Goal: Information Seeking & Learning: Learn about a topic

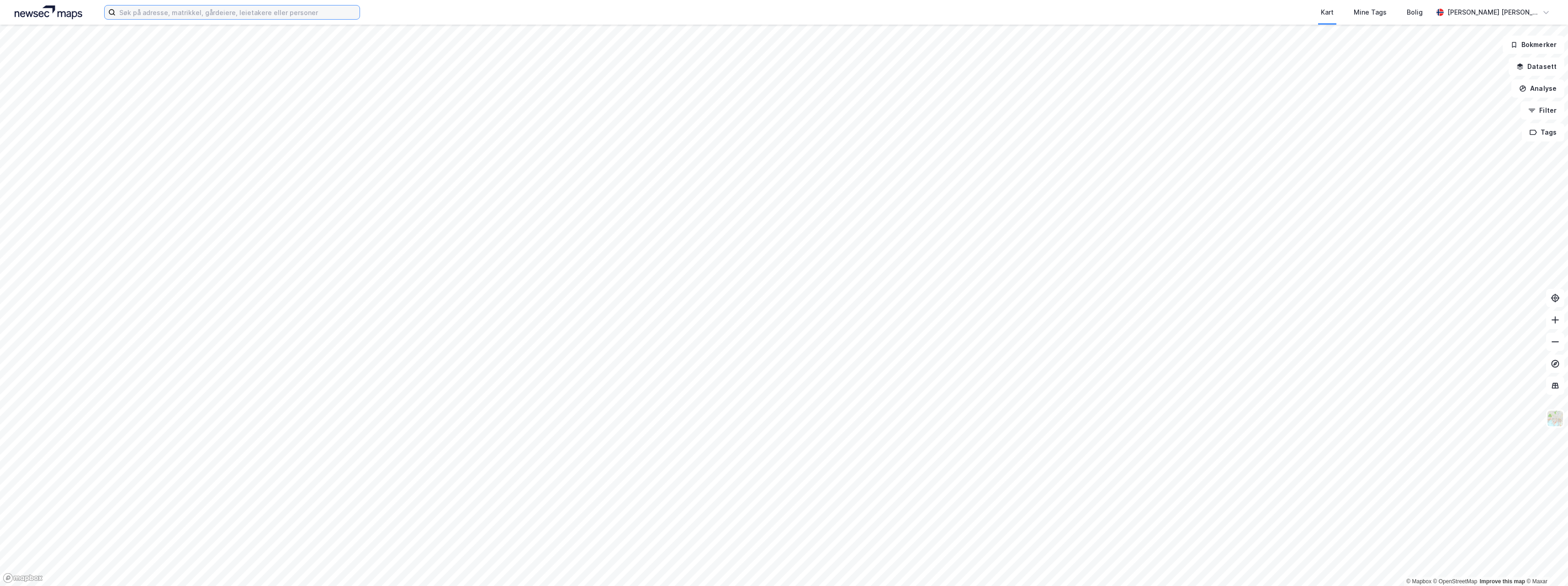
click at [125, 14] on input at bounding box center [237, 12] width 244 height 13
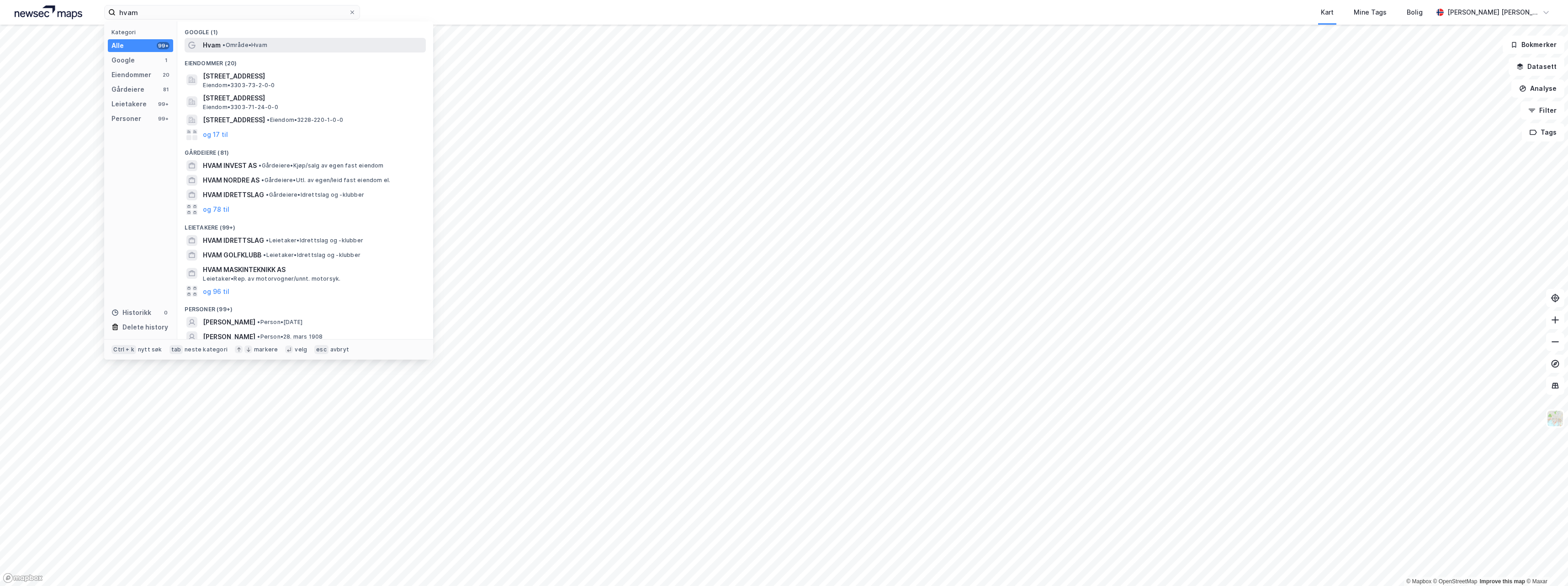
click at [214, 48] on span "Hvam" at bounding box center [212, 45] width 18 height 11
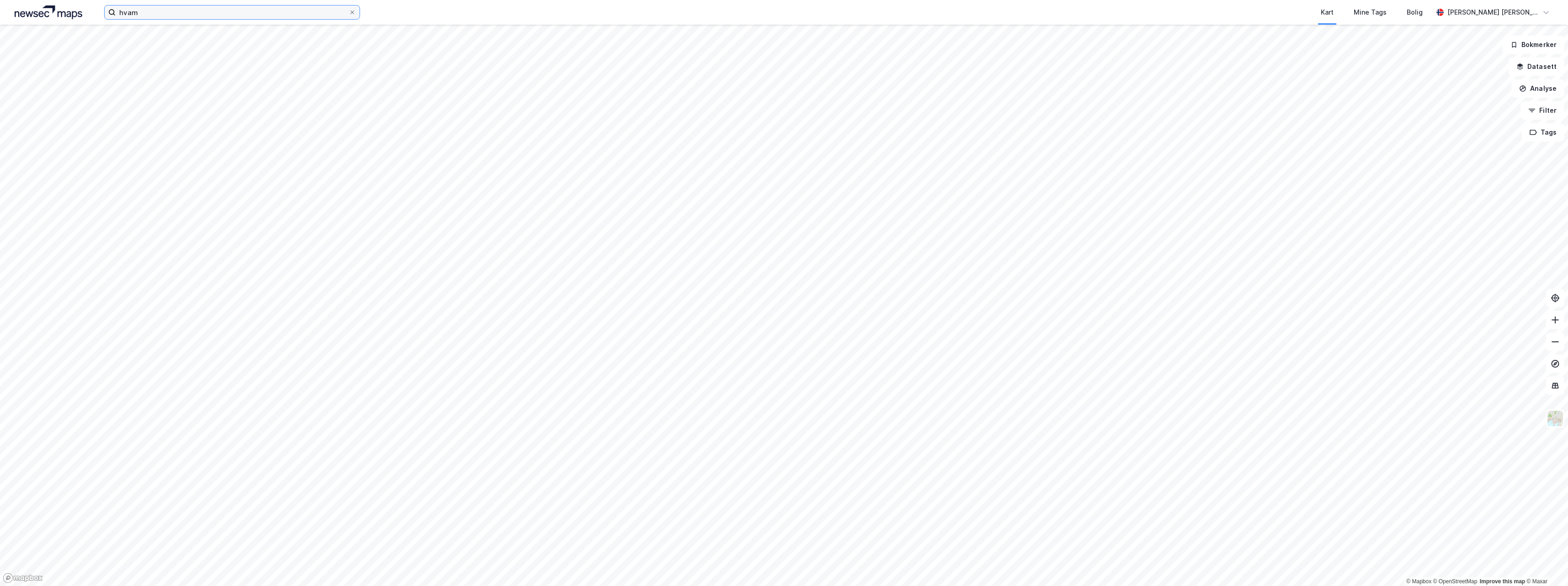
click at [159, 15] on input "hvam" at bounding box center [232, 12] width 233 height 13
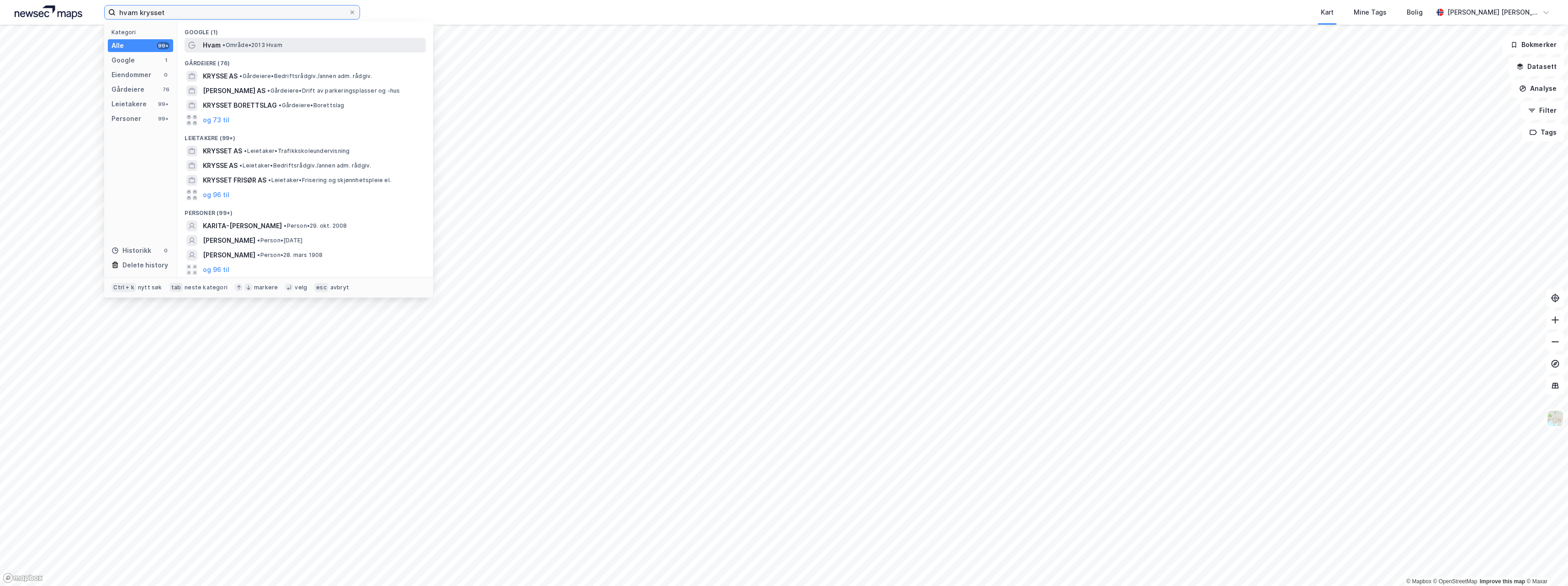
type input "hvam krysset"
click at [211, 50] on div "Hvam • Område • 2013 Hvam" at bounding box center [305, 45] width 241 height 15
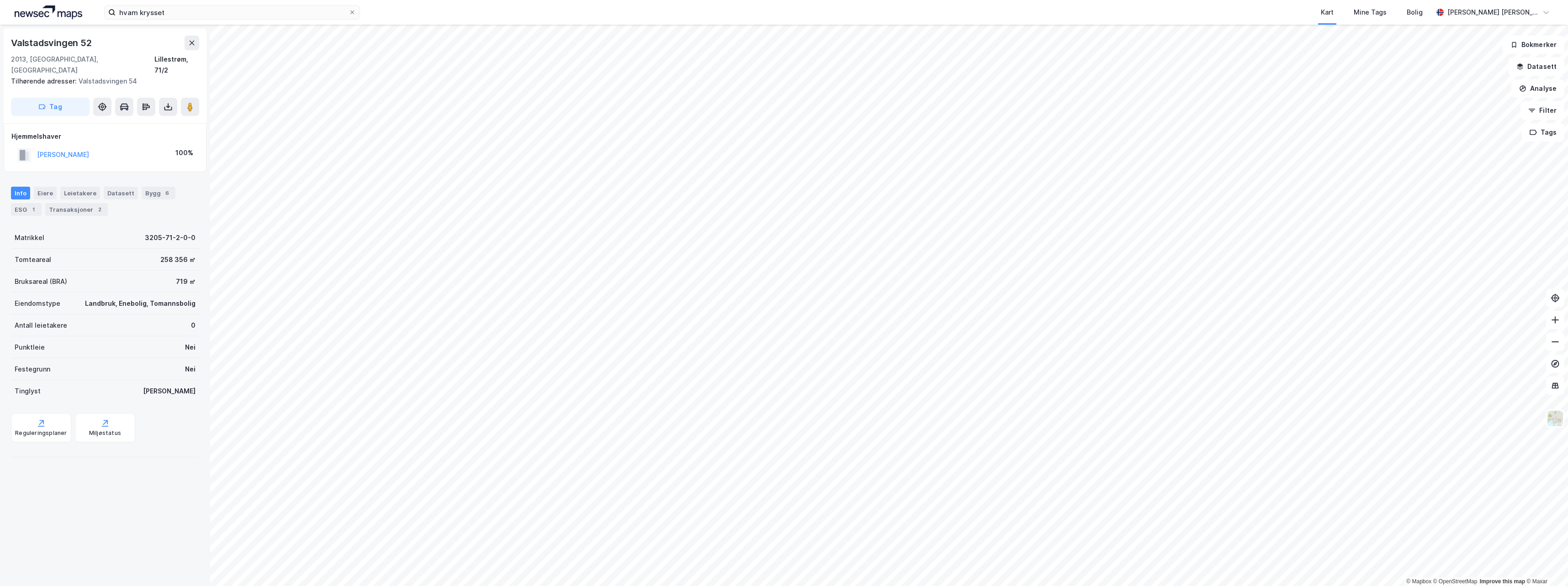
click at [794, 0] on html "hvam krysset Kart Mine Tags [PERSON_NAME] [PERSON_NAME] © Mapbox © OpenStreetMa…" at bounding box center [784, 293] width 1568 height 586
click at [0, 0] on button "[PERSON_NAME]" at bounding box center [0, 0] width 0 height 0
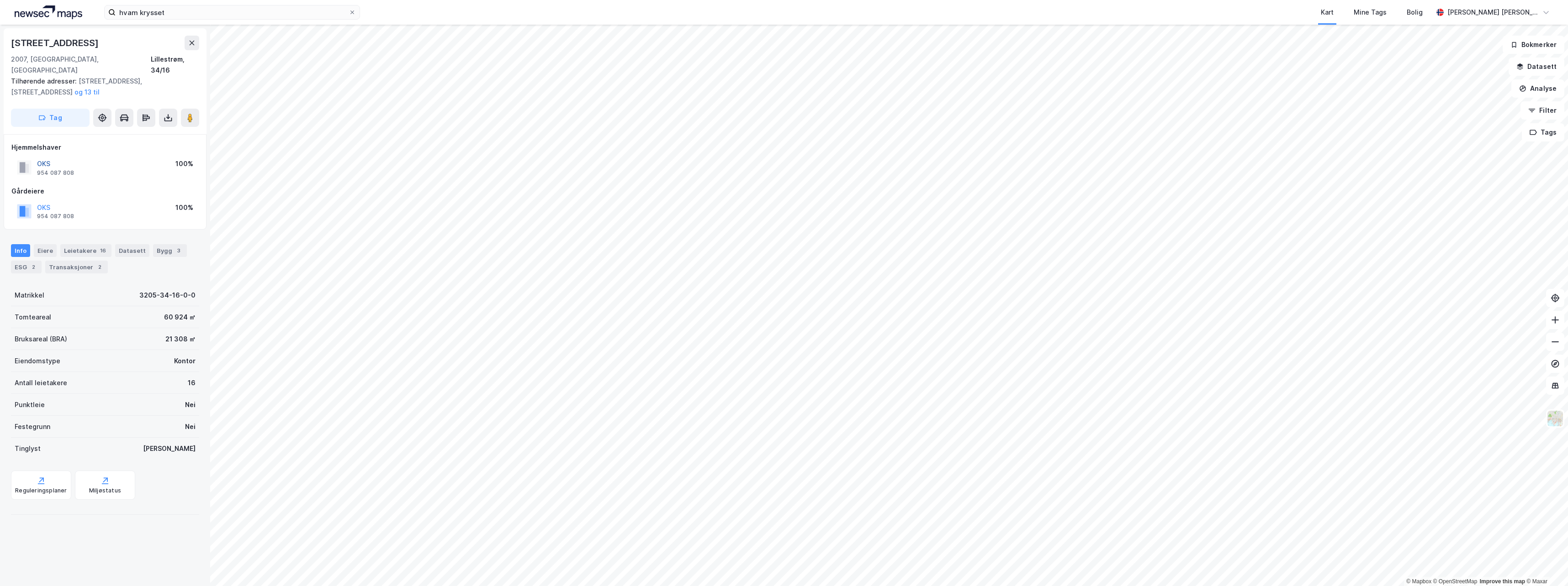
click at [0, 0] on button "OKS" at bounding box center [0, 0] width 0 height 0
click at [1555, 317] on icon at bounding box center [1555, 320] width 9 height 9
click at [1551, 343] on icon at bounding box center [1555, 342] width 9 height 9
click at [1555, 386] on icon at bounding box center [1555, 385] width 1 height 5
click at [1552, 367] on icon at bounding box center [1555, 364] width 9 height 9
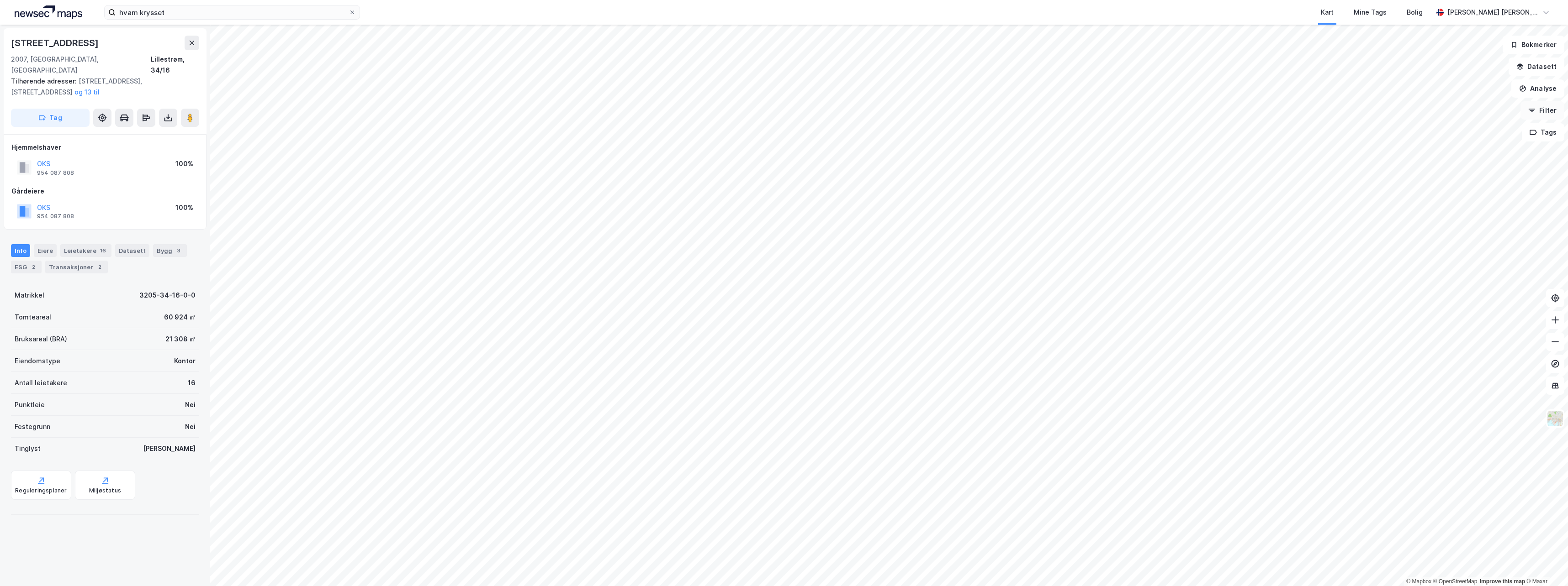
click at [1539, 109] on button "Filter" at bounding box center [1542, 110] width 44 height 19
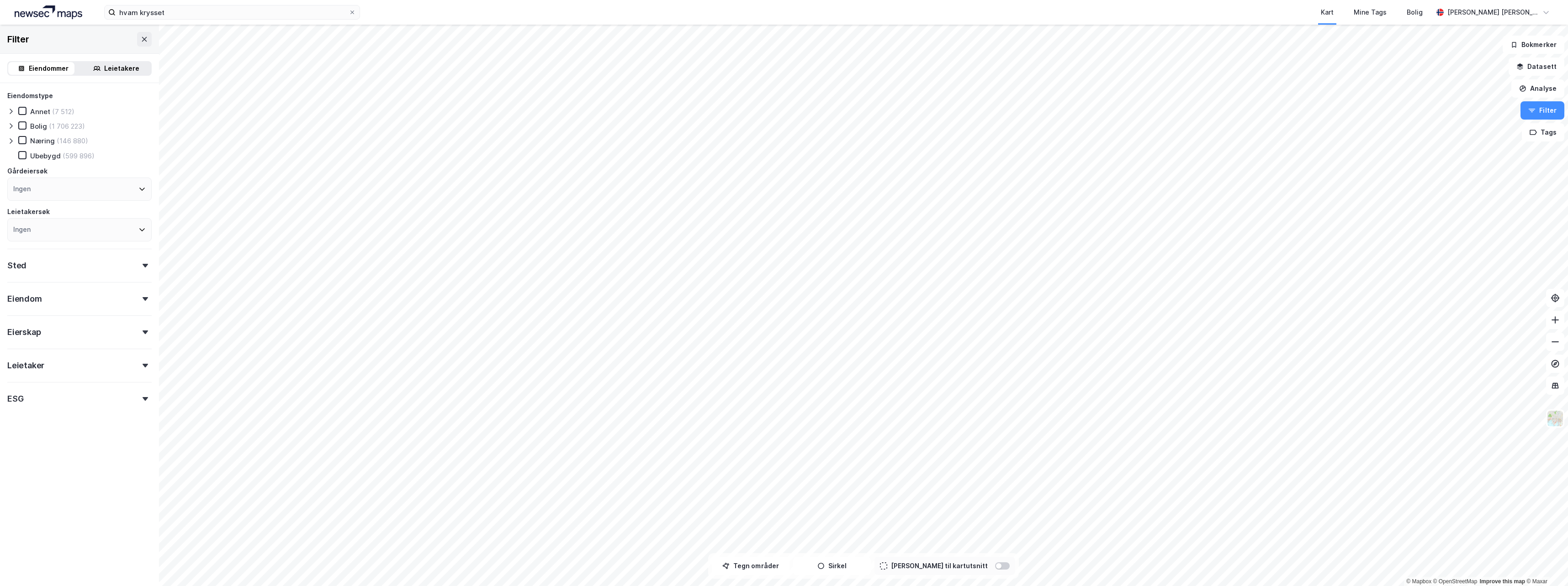
click at [866, 543] on div "© Mapbox © OpenStreetMap Improve this map © Maxar Filter Eiendommer Leietakere …" at bounding box center [784, 305] width 1568 height 562
click at [848, 567] on button "Sirkel" at bounding box center [832, 566] width 78 height 19
click at [1541, 88] on button "Analyse" at bounding box center [1537, 88] width 53 height 19
click at [1420, 124] on div "Tegn sirkel" at bounding box center [1458, 127] width 79 height 7
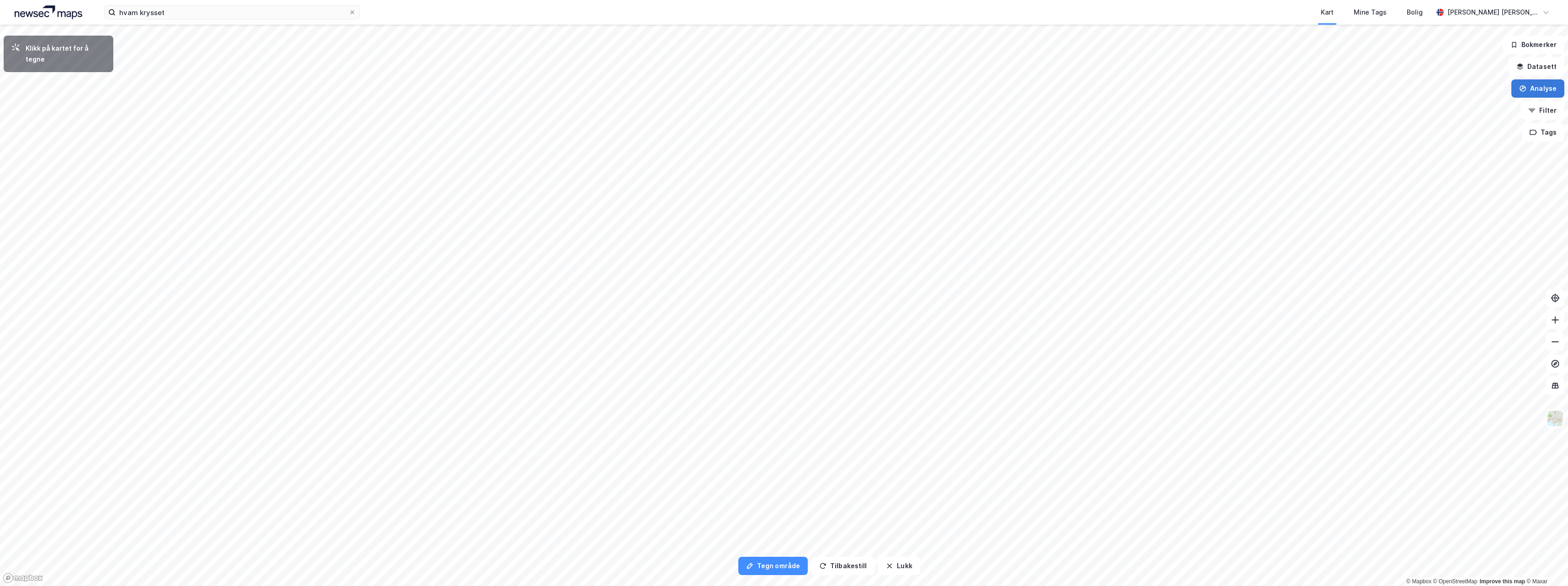
click at [1533, 87] on button "Analyse" at bounding box center [1537, 88] width 53 height 19
click at [1428, 93] on div "Mål avstand" at bounding box center [1452, 89] width 105 height 15
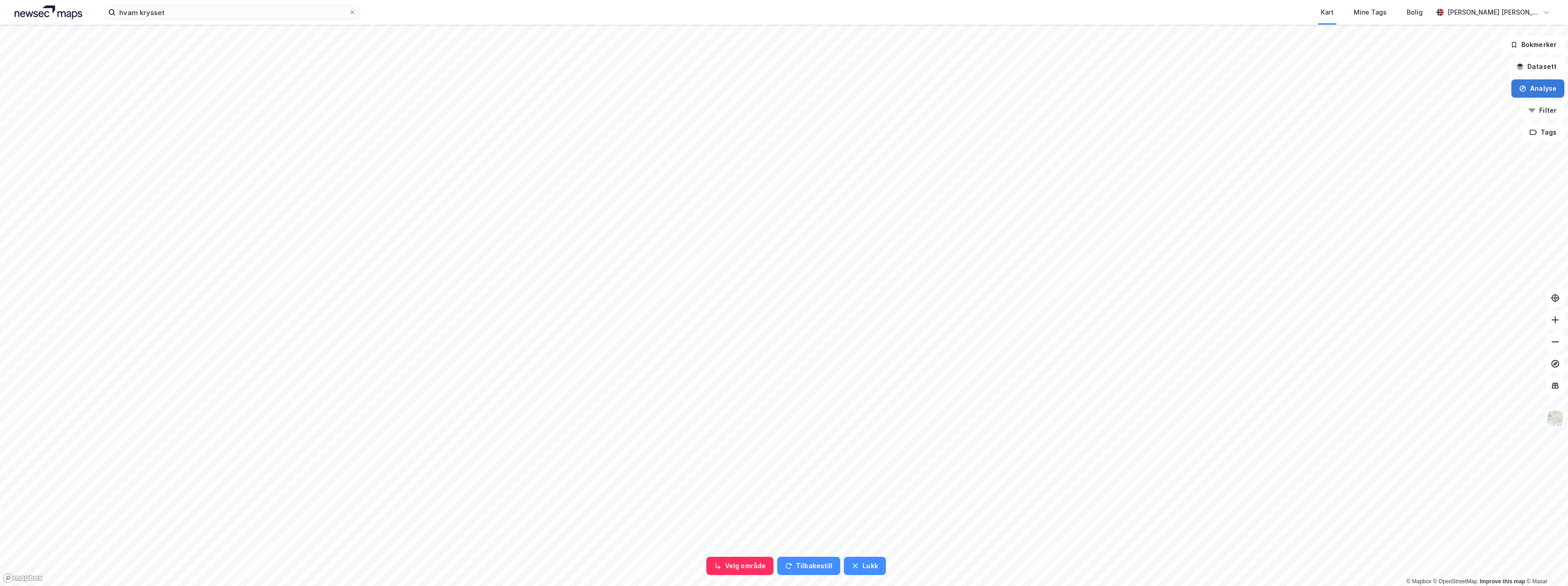
click at [1539, 89] on button "Analyse" at bounding box center [1537, 88] width 53 height 19
click at [1547, 67] on button "Datasett" at bounding box center [1535, 67] width 56 height 19
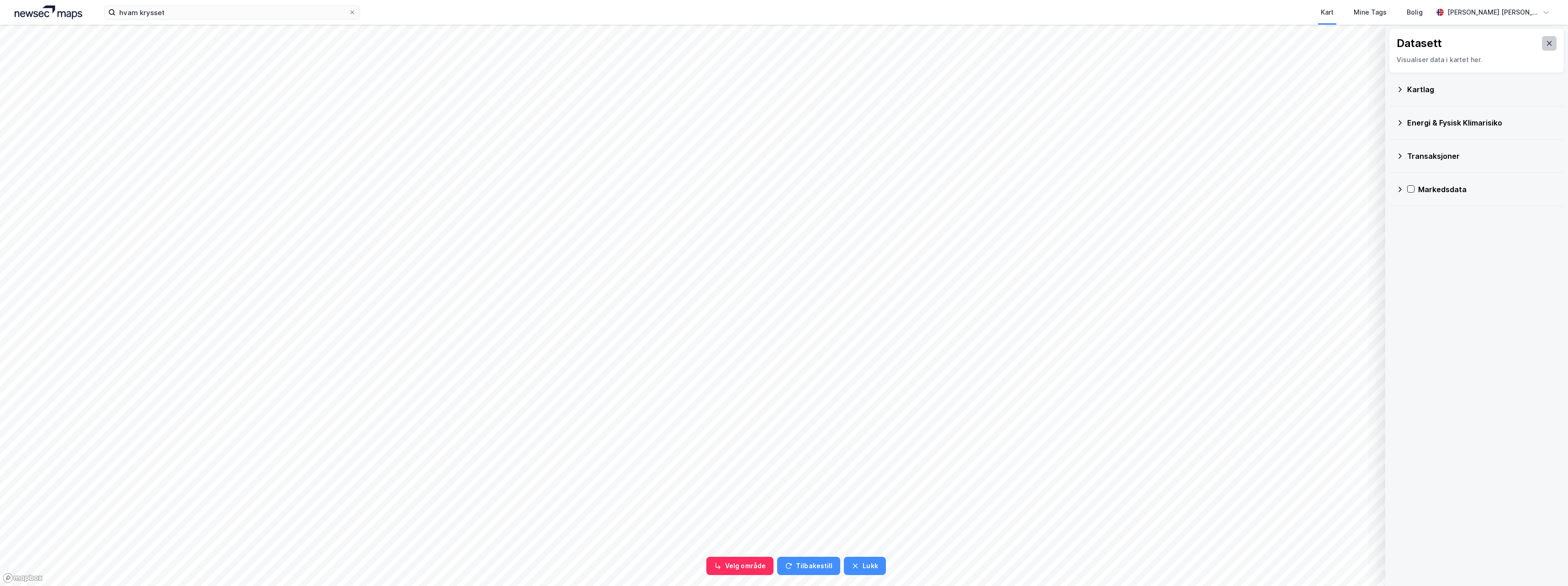
click at [1541, 49] on button at bounding box center [1549, 44] width 15 height 15
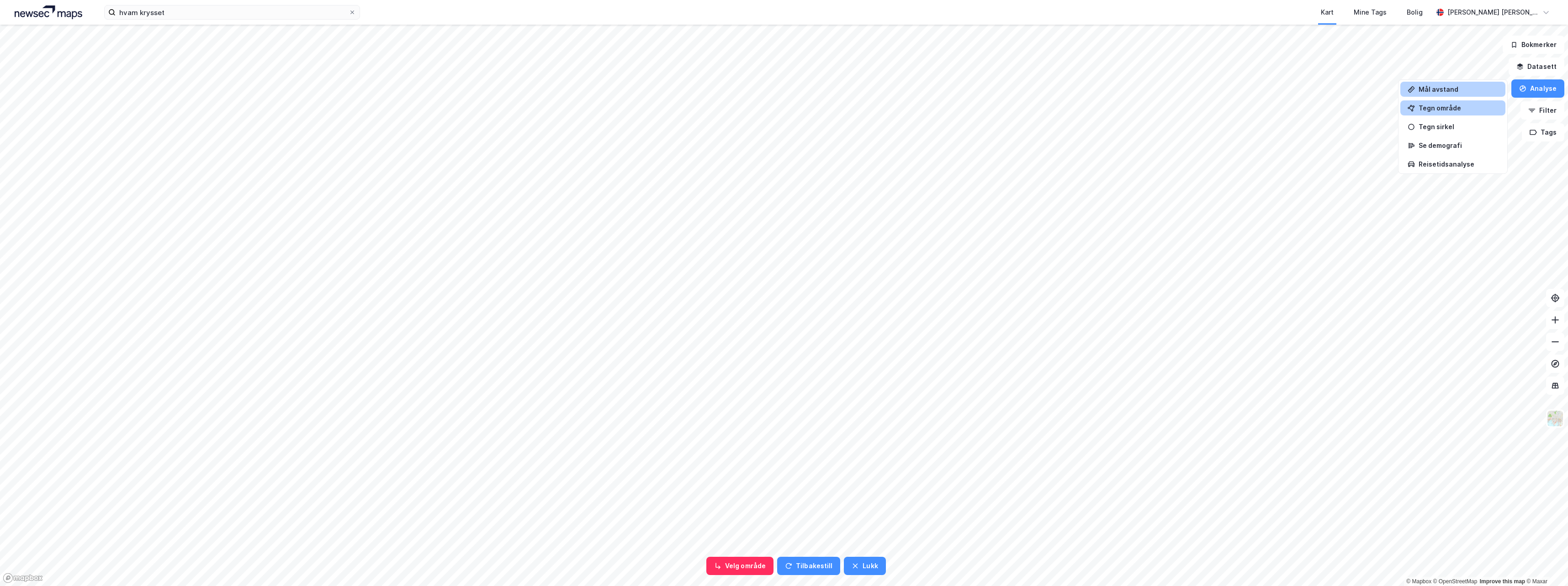
click at [1426, 107] on div "Tegn område" at bounding box center [1458, 107] width 79 height 7
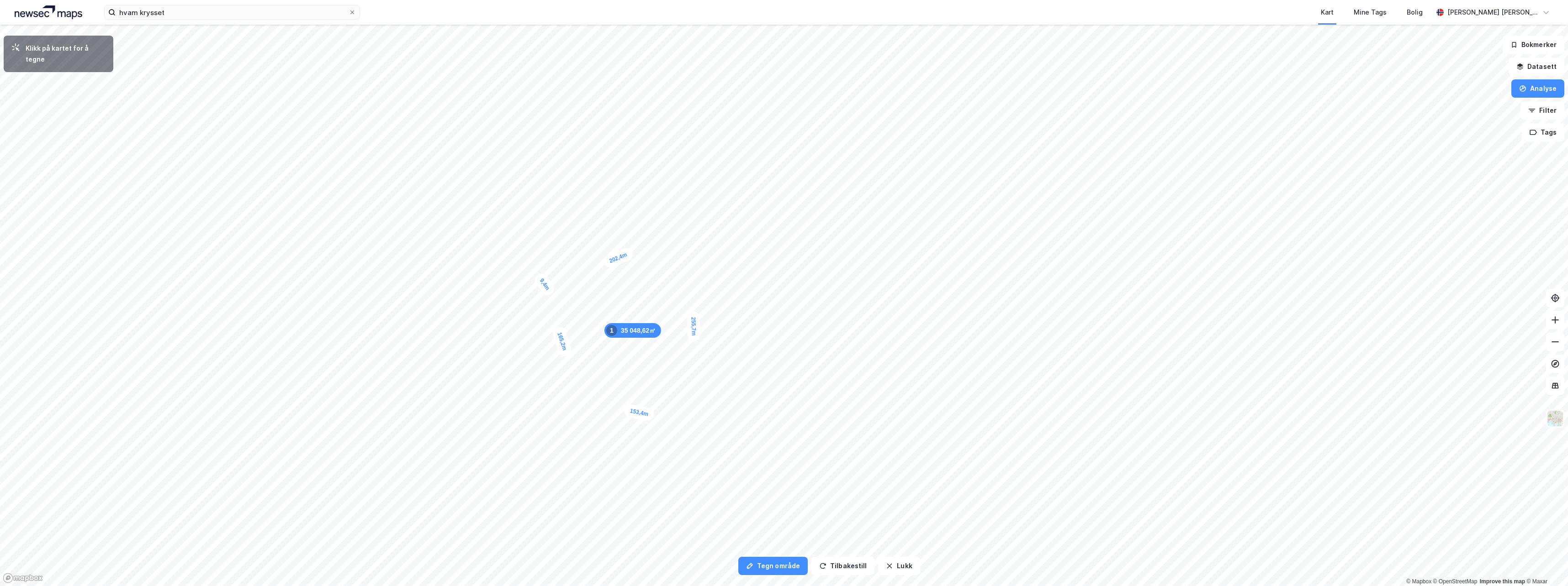
click at [542, 282] on div "9,4m" at bounding box center [544, 284] width 24 height 27
click at [47, 47] on div "Klikk på kartet for å tegne" at bounding box center [66, 54] width 80 height 22
click at [1554, 387] on icon at bounding box center [1555, 385] width 9 height 9
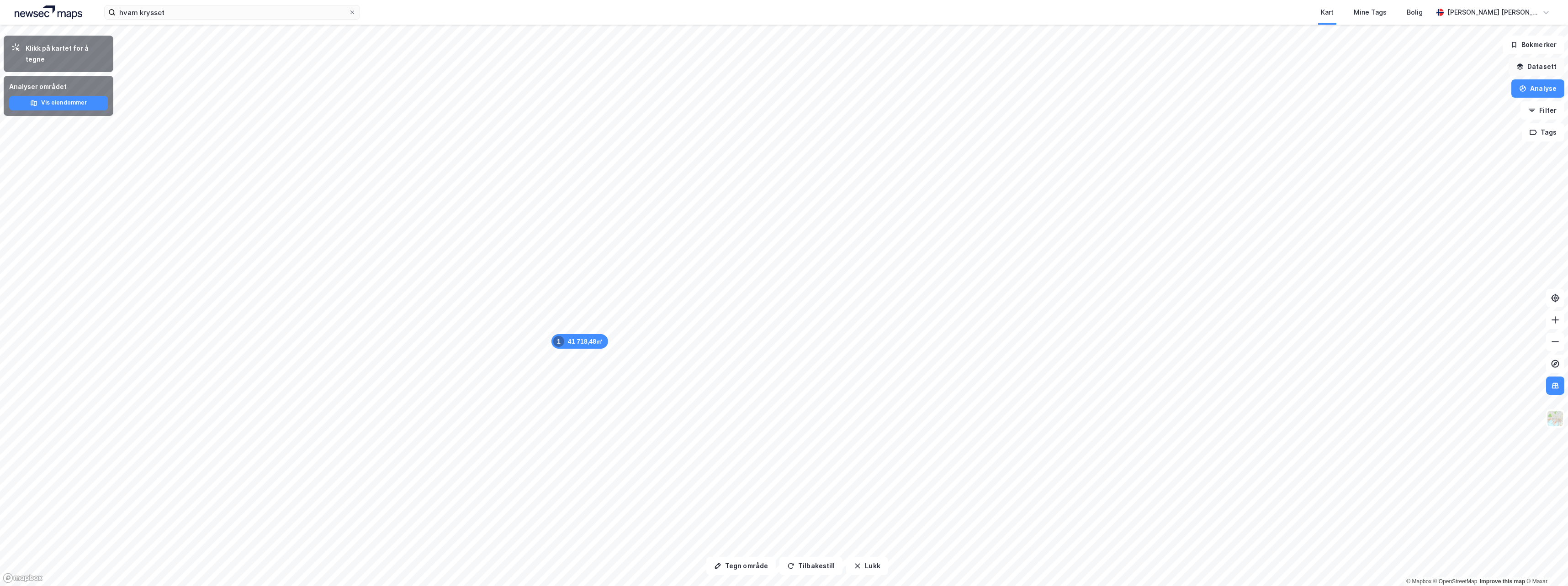
click at [1541, 66] on button "Datasett" at bounding box center [1535, 67] width 56 height 19
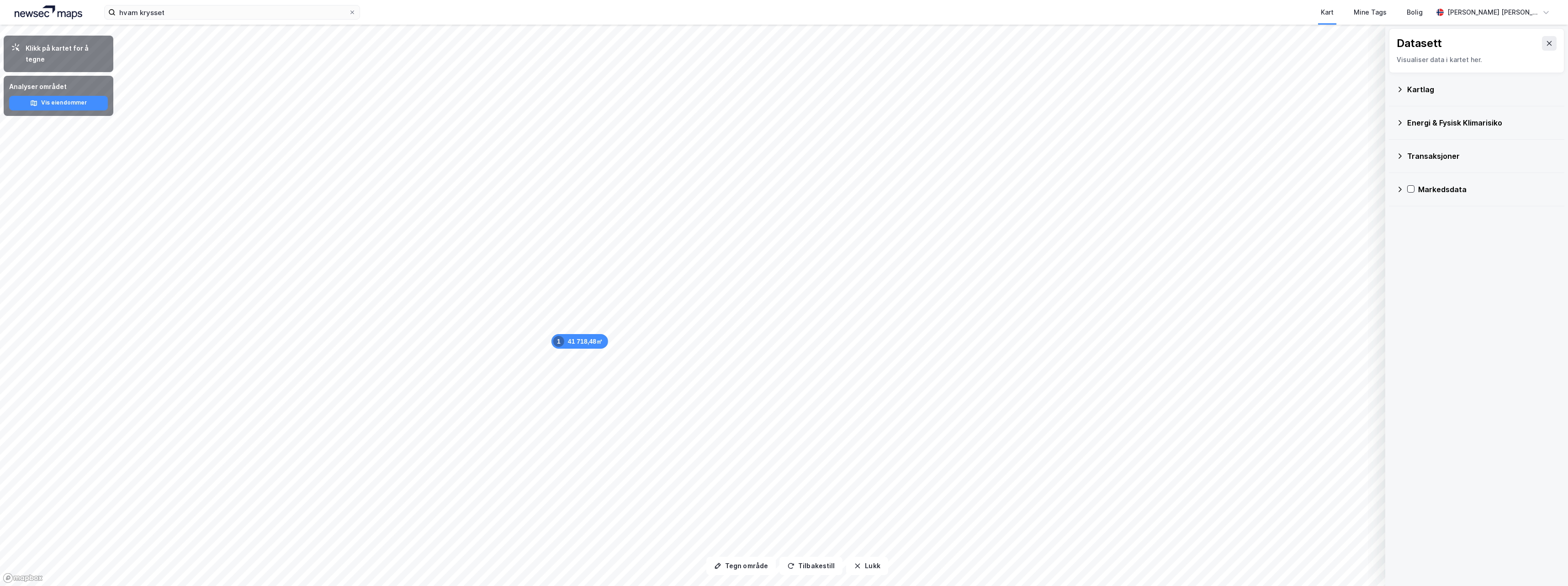
click at [1423, 89] on div "Kartlag" at bounding box center [1482, 89] width 150 height 11
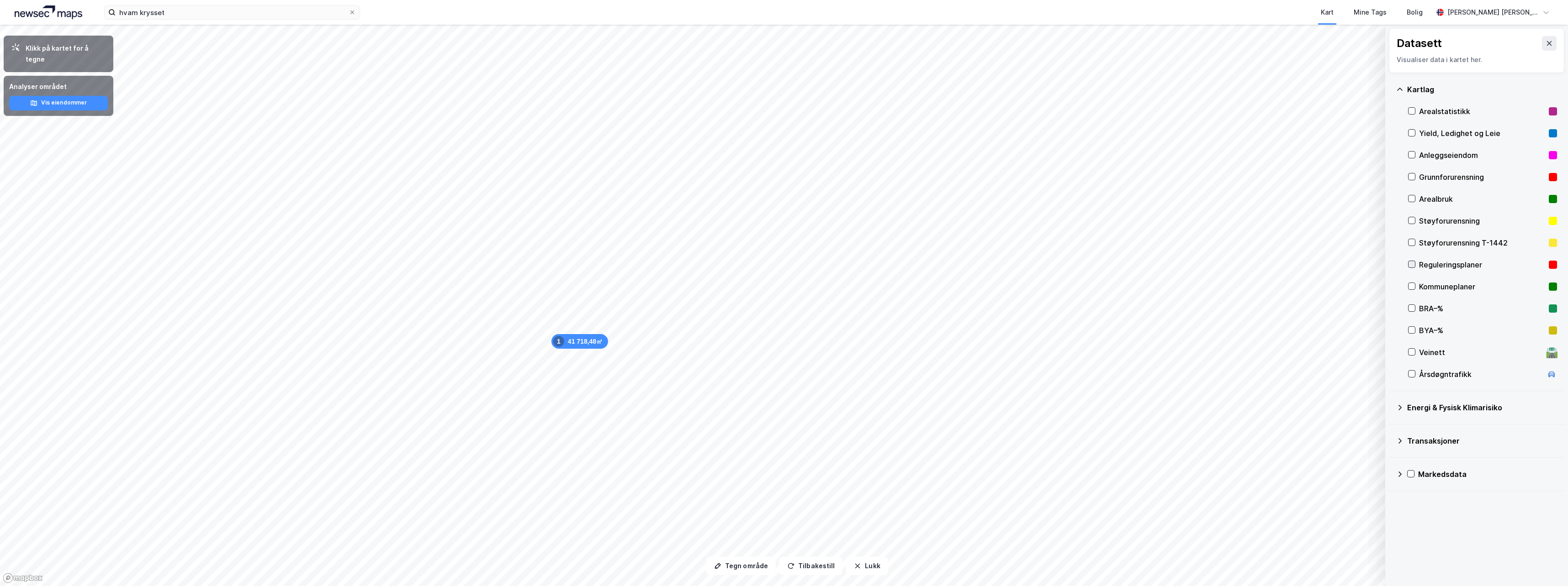
click at [1413, 262] on icon at bounding box center [1412, 264] width 7 height 7
click at [1411, 285] on icon at bounding box center [1412, 286] width 7 height 7
click at [1413, 262] on icon at bounding box center [1412, 264] width 7 height 7
click at [1413, 285] on icon at bounding box center [1412, 286] width 5 height 3
click at [879, 303] on div "41 718,48㎡ 1" at bounding box center [869, 299] width 56 height 15
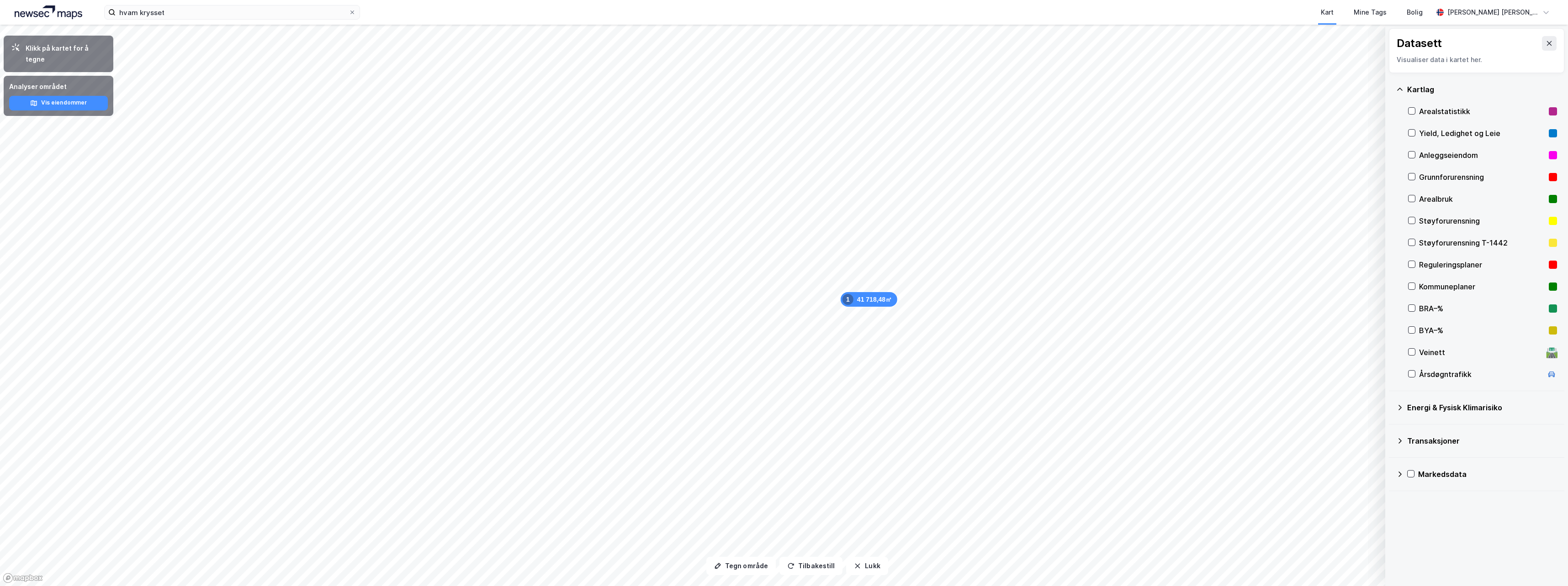
click at [878, 296] on div "41 718,48㎡ 1" at bounding box center [869, 299] width 56 height 15
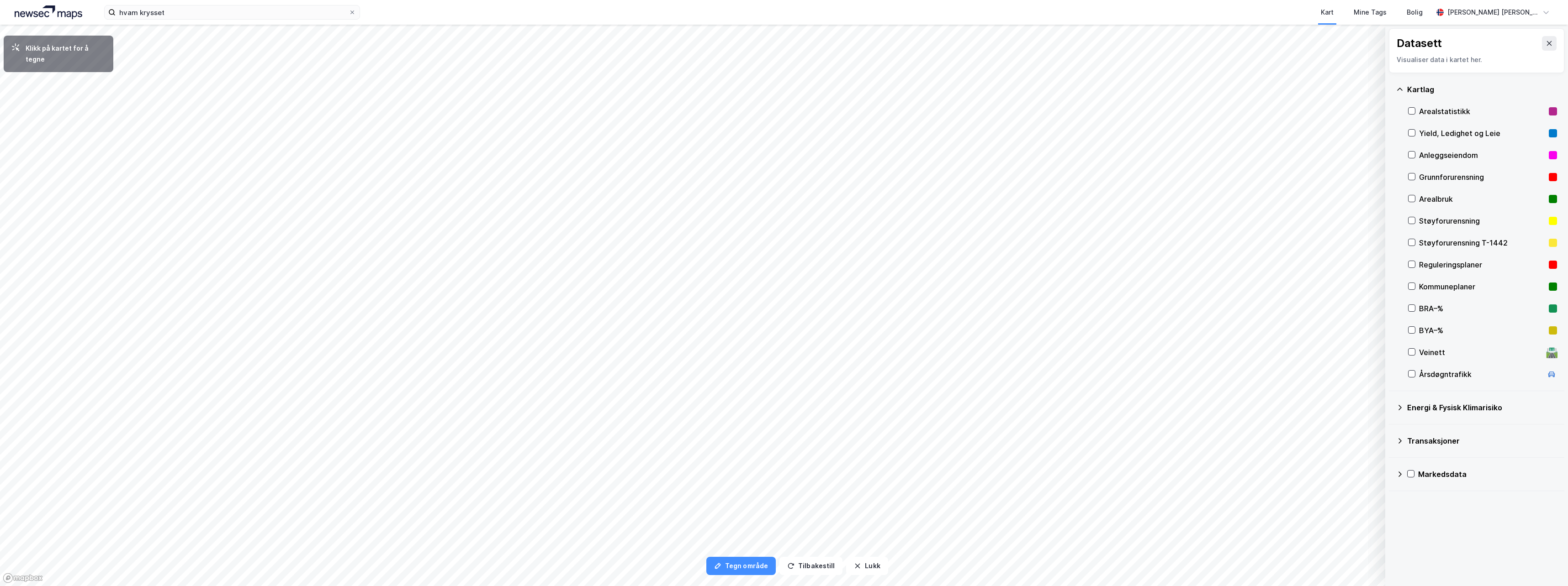
click at [69, 47] on div "Klikk på kartet for å tegne" at bounding box center [66, 54] width 80 height 22
drag, startPoint x: 130, startPoint y: 13, endPoint x: 134, endPoint y: 16, distance: 5.0
click at [130, 13] on input "hvam krysset" at bounding box center [232, 12] width 233 height 13
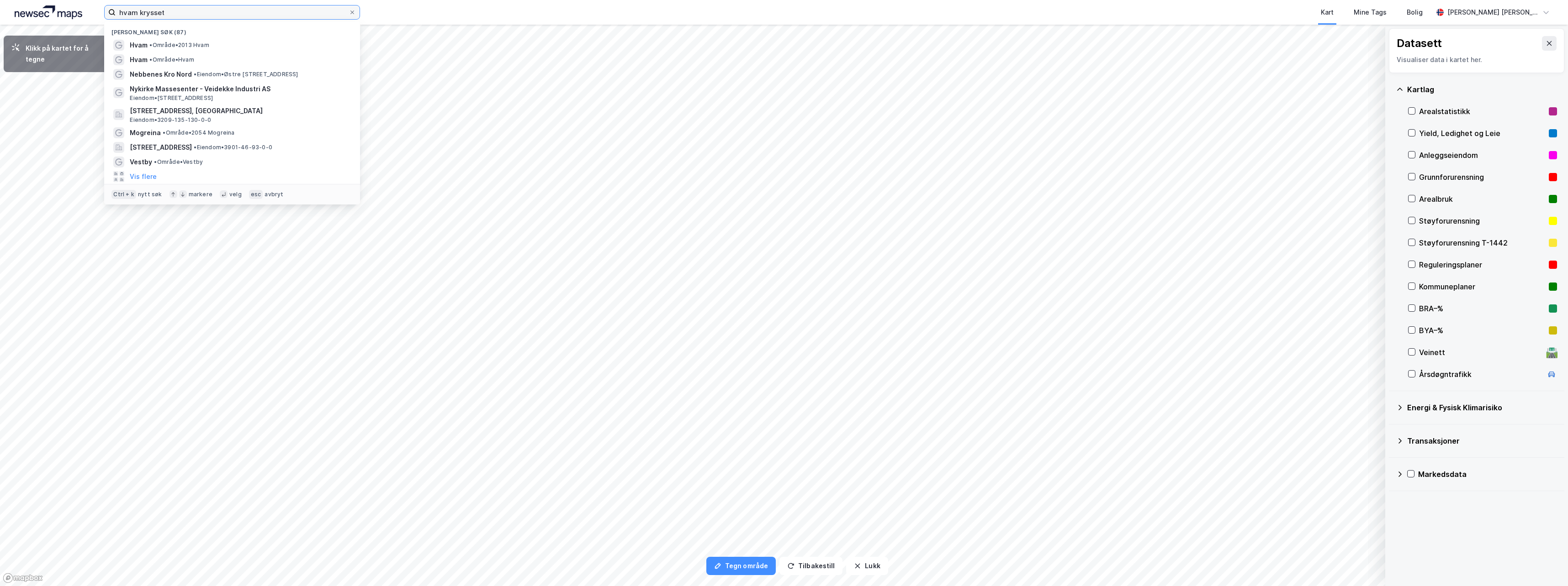
drag, startPoint x: 168, startPoint y: 13, endPoint x: 98, endPoint y: 10, distance: 70.1
click at [98, 10] on div "hvam krysset Nylige søk (87) Hvam • Område • 2013 Hvam Hvam • Område • Hvam Neb…" at bounding box center [784, 12] width 1568 height 24
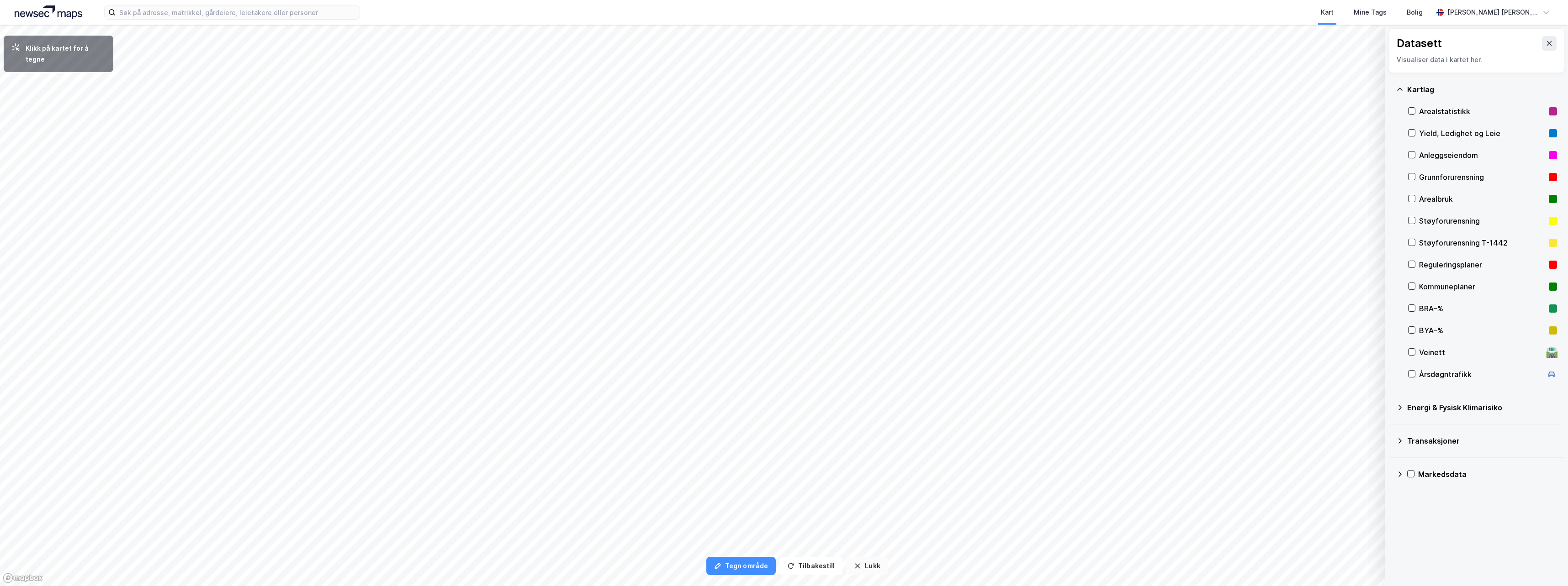
click at [866, 569] on button "Lukk" at bounding box center [867, 566] width 42 height 19
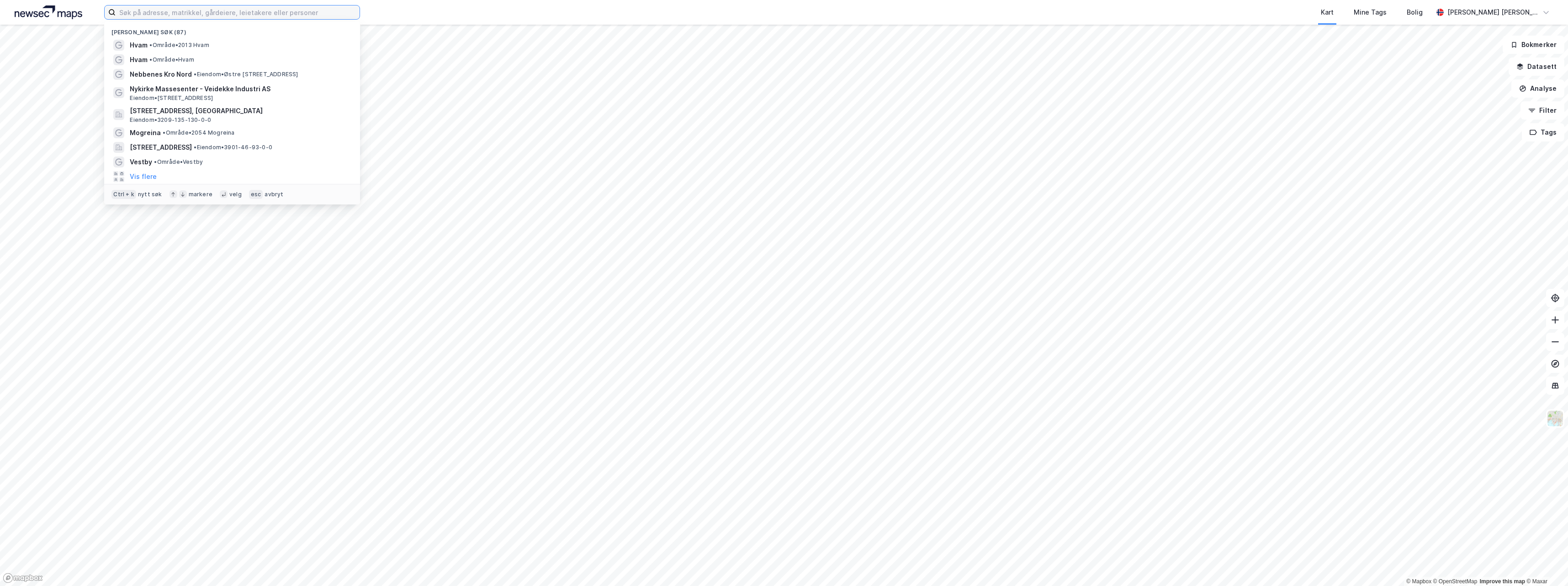
click at [133, 13] on input at bounding box center [237, 12] width 244 height 13
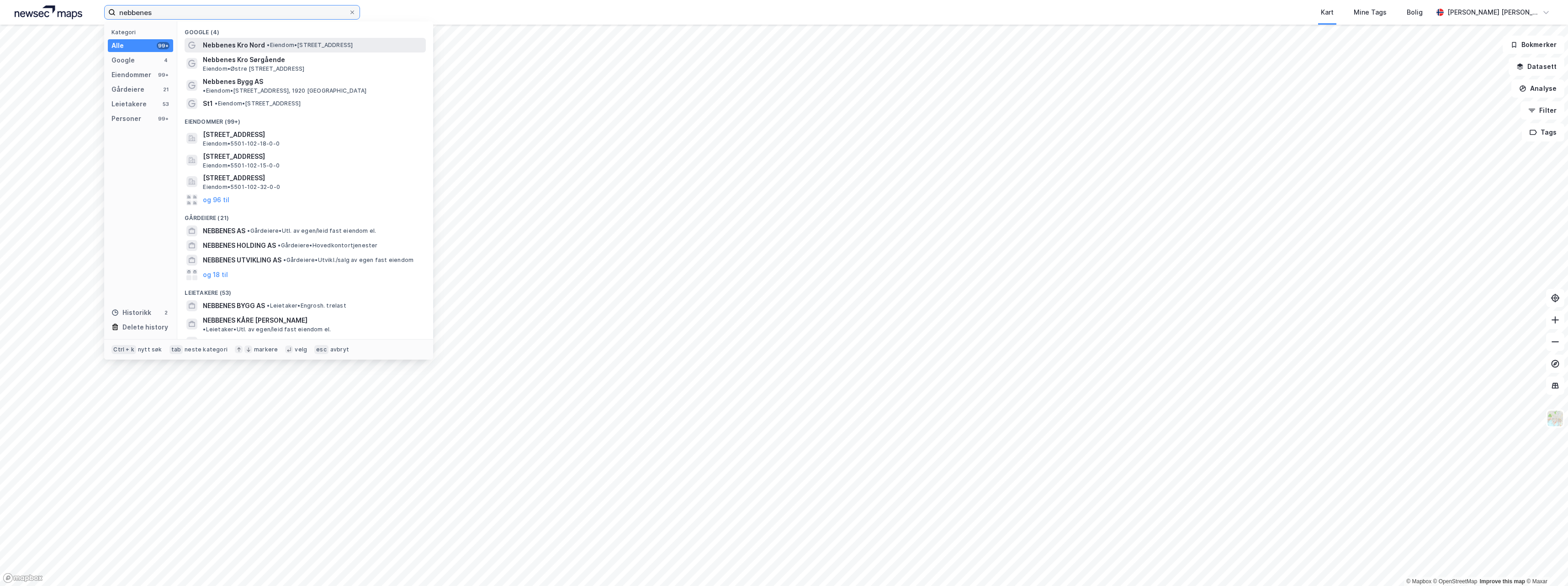
type input "nebbenes"
click at [222, 49] on span "Nebbenes Kro Nord" at bounding box center [234, 45] width 62 height 11
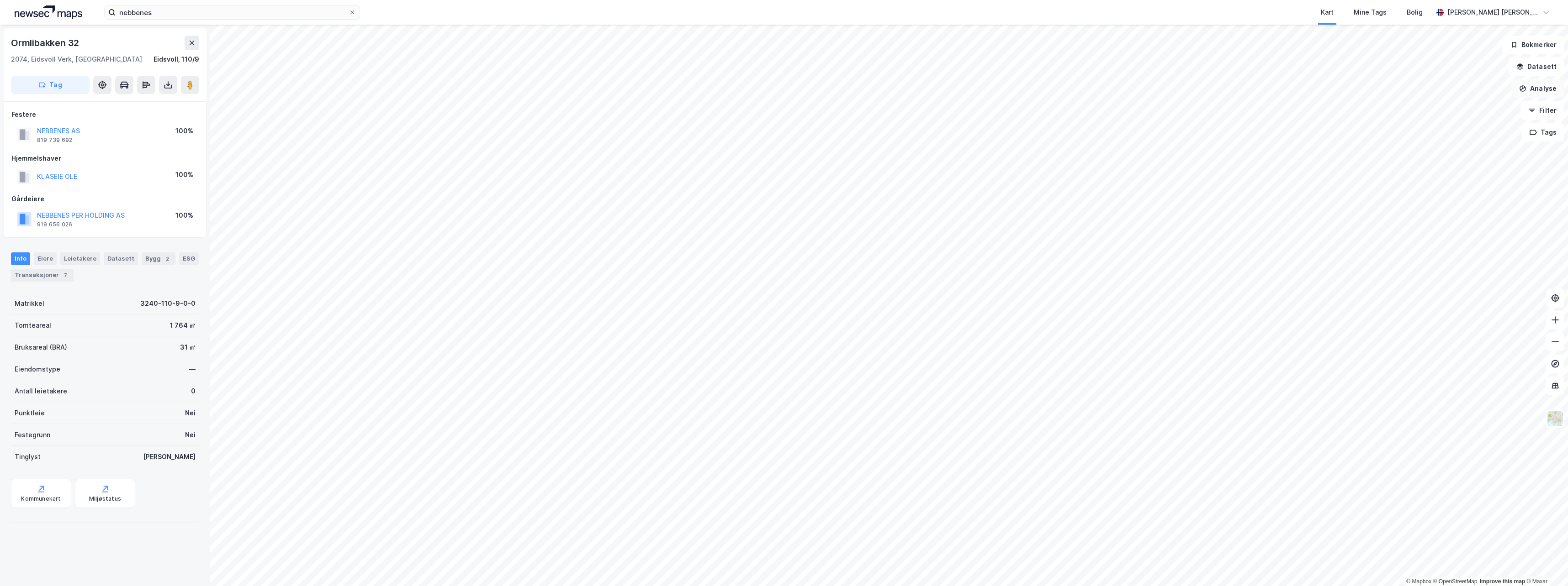
click at [1541, 87] on button "Analyse" at bounding box center [1537, 88] width 53 height 19
click at [1547, 63] on button "Datasett" at bounding box center [1535, 67] width 56 height 19
click at [1547, 44] on button at bounding box center [1549, 44] width 15 height 15
click at [1432, 107] on div "Tegn område" at bounding box center [1458, 107] width 79 height 7
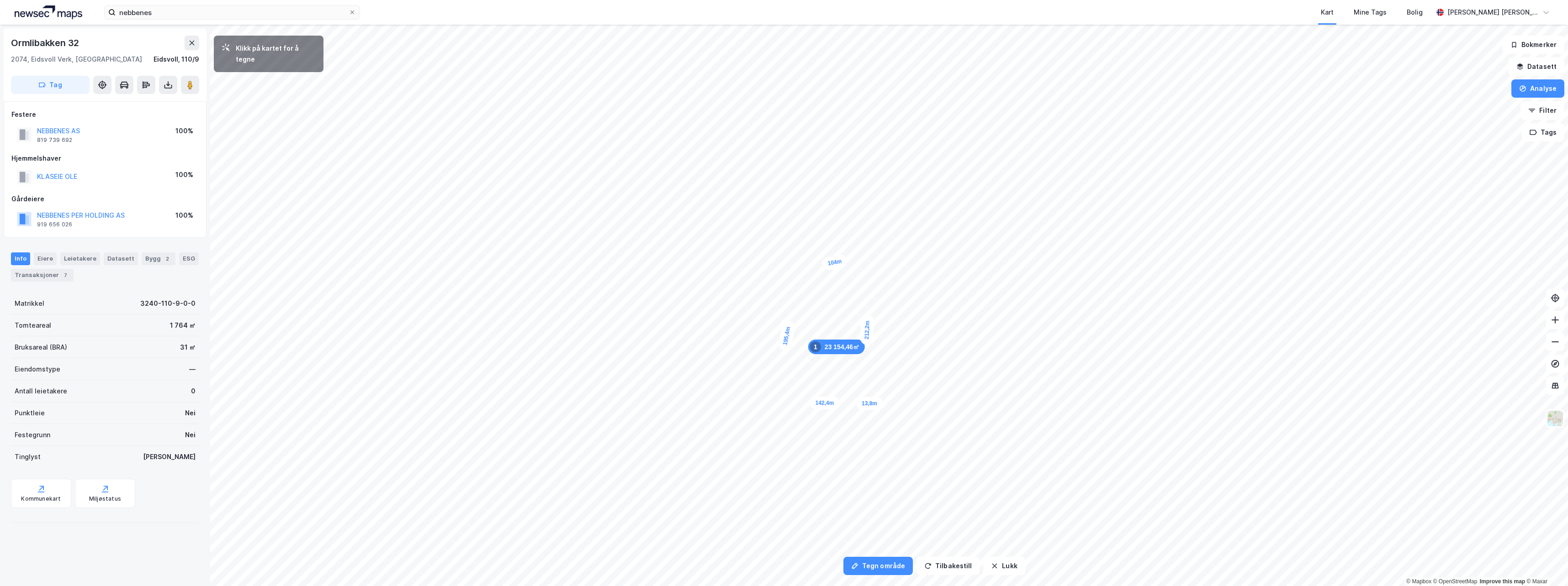
click at [864, 404] on div "13,8m" at bounding box center [870, 403] width 27 height 13
click at [870, 262] on div "7,3m" at bounding box center [870, 259] width 17 height 26
click at [862, 400] on div "8,8m" at bounding box center [865, 399] width 26 height 18
click at [863, 264] on div "9,4m" at bounding box center [866, 263] width 26 height 17
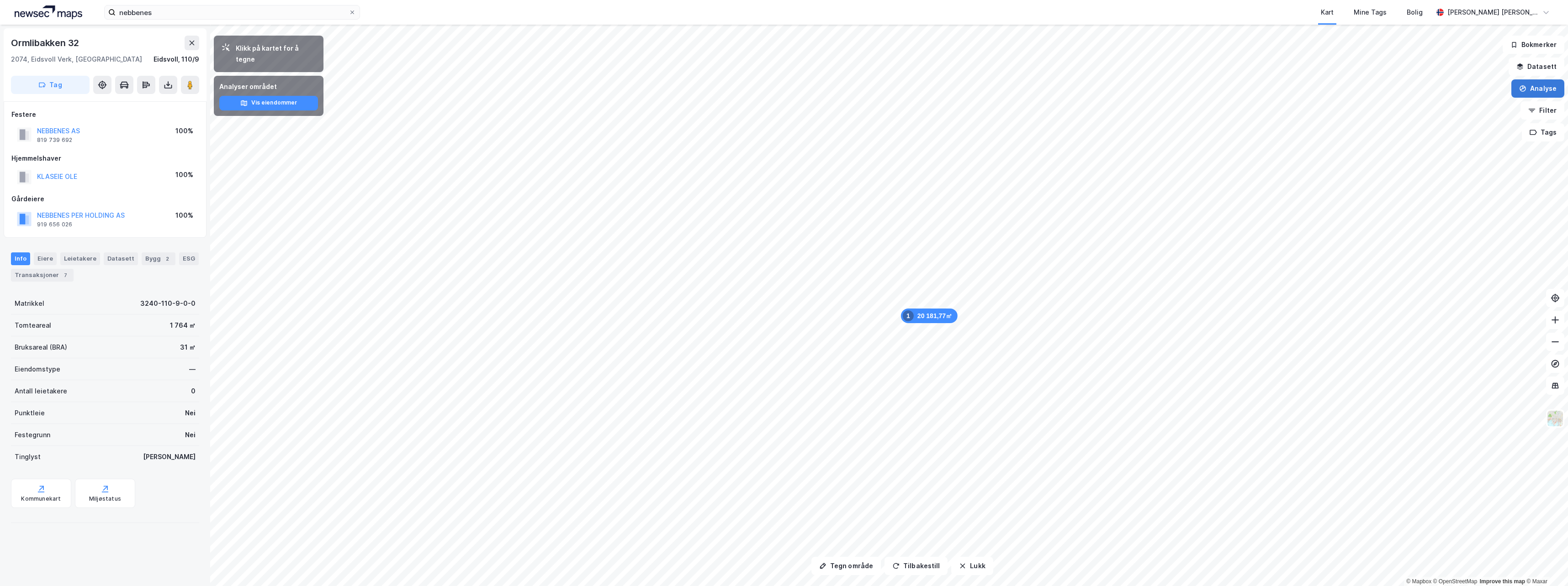
click at [1544, 85] on button "Analyse" at bounding box center [1537, 88] width 53 height 19
click at [1432, 112] on div "Tegn område" at bounding box center [1452, 108] width 105 height 15
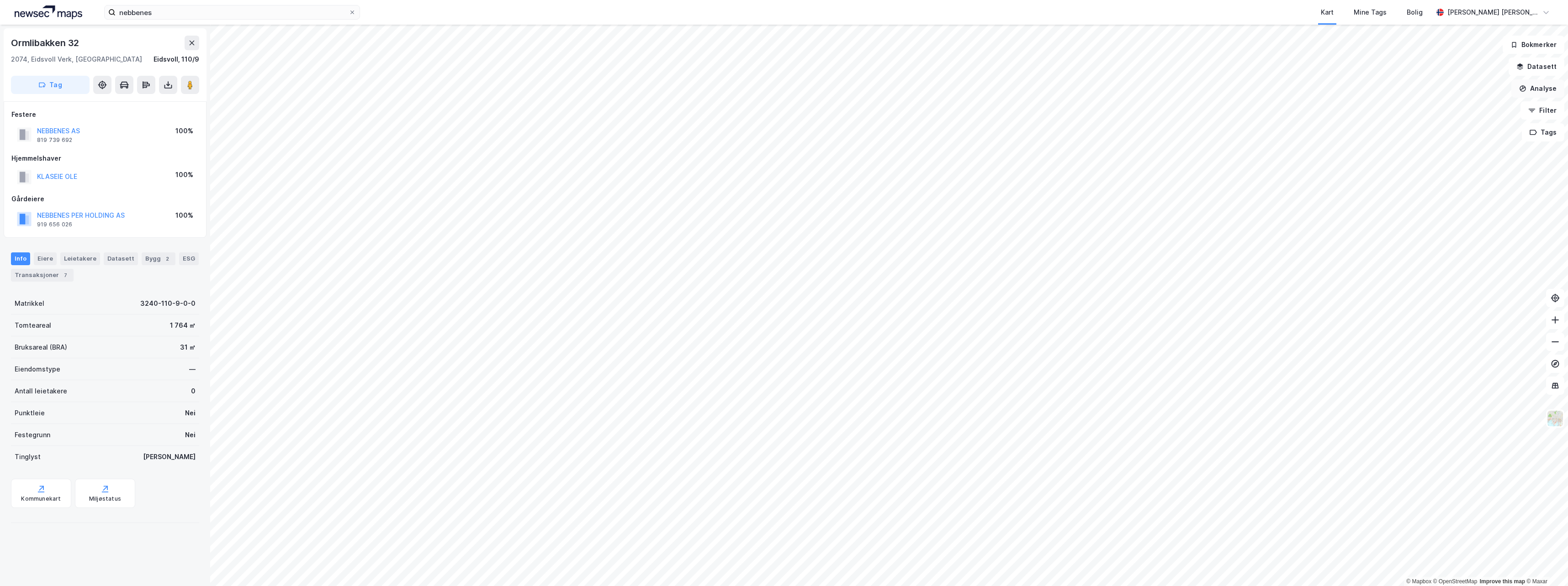
click at [1539, 88] on button "Analyse" at bounding box center [1537, 88] width 53 height 19
click at [1418, 107] on div "Tegn område" at bounding box center [1452, 108] width 105 height 15
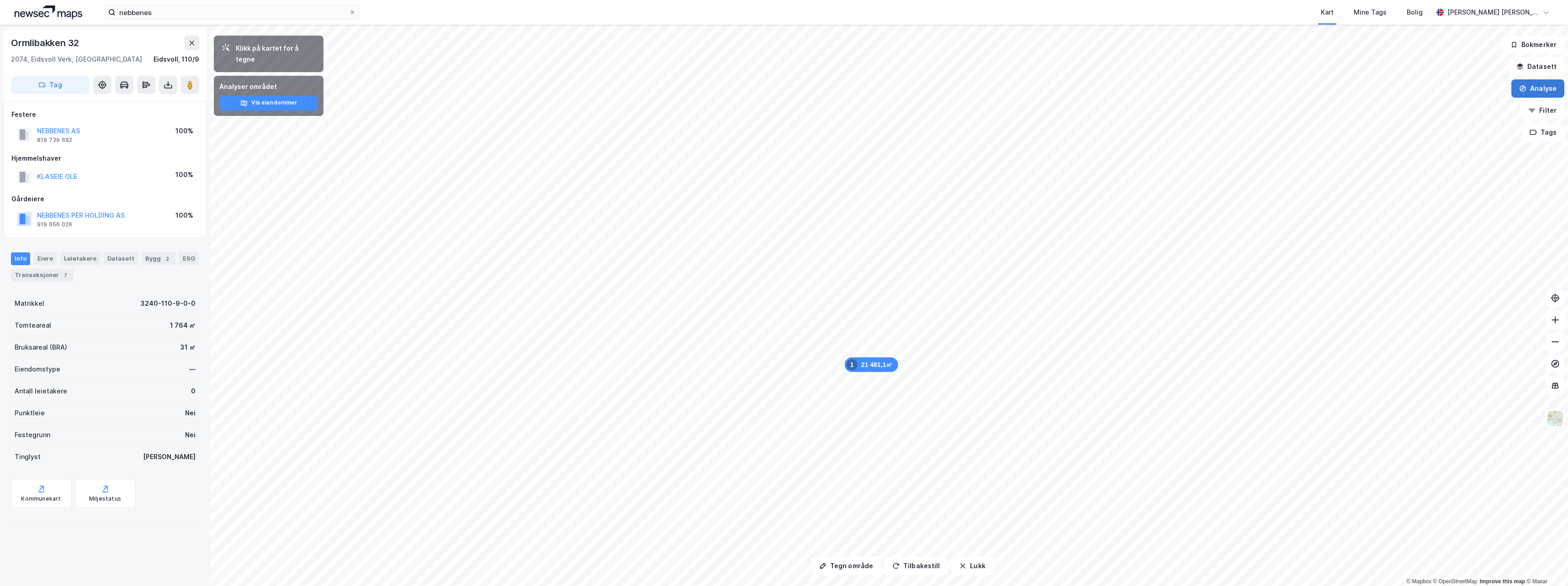
click at [1537, 90] on button "Analyse" at bounding box center [1537, 88] width 53 height 19
click at [1432, 109] on div "Tegn område" at bounding box center [1458, 107] width 79 height 7
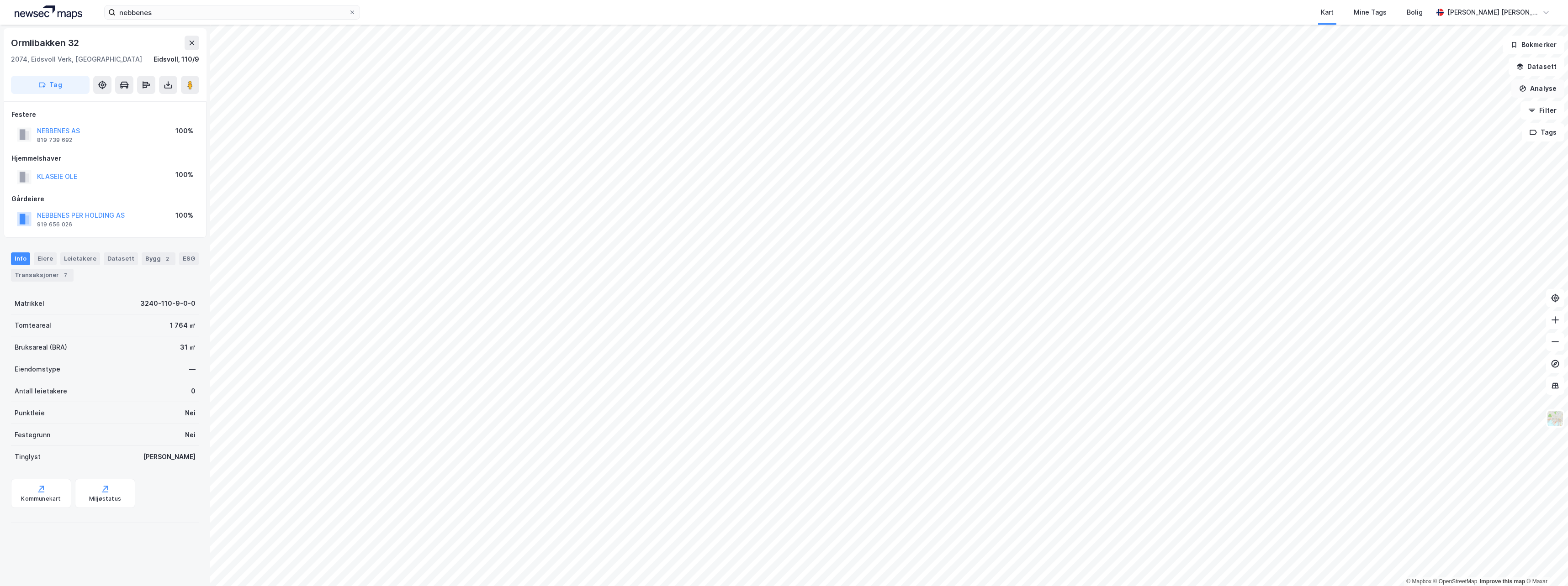
click at [1535, 85] on button "Analyse" at bounding box center [1537, 88] width 53 height 19
click at [1436, 109] on div "Tegn område" at bounding box center [1458, 107] width 79 height 7
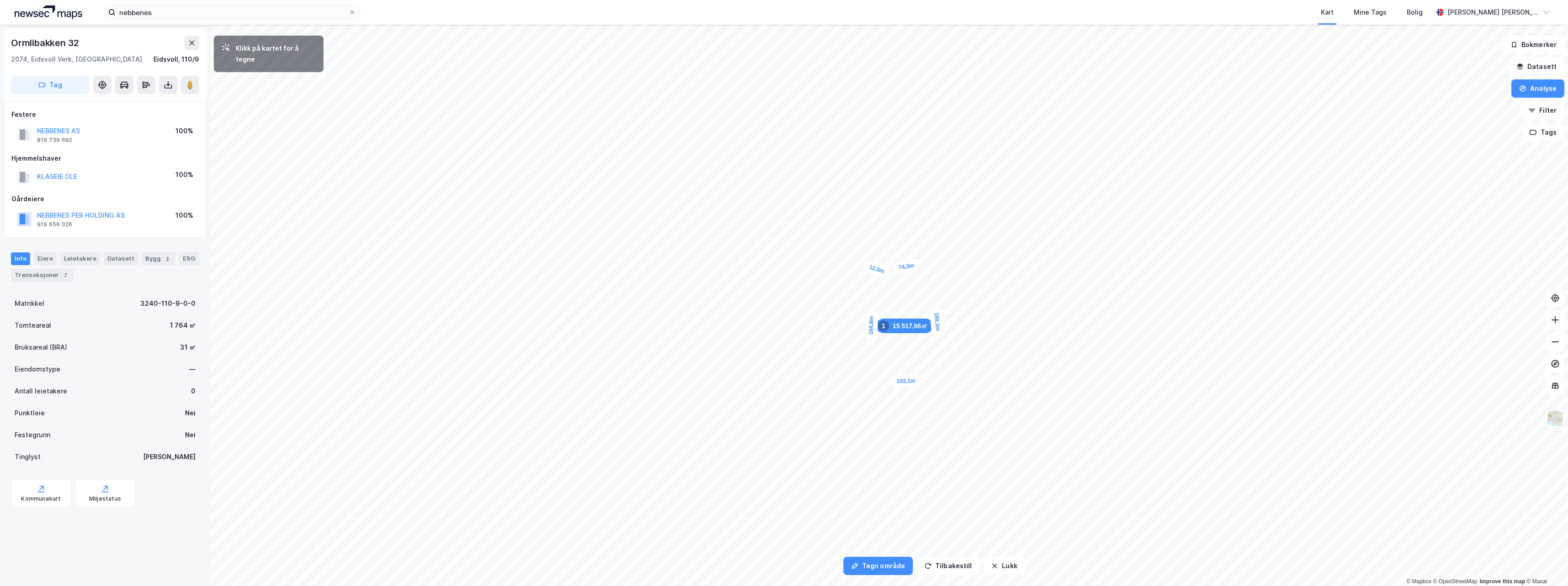
click at [873, 268] on div "12,5m" at bounding box center [876, 270] width 29 height 21
